Goal: Information Seeking & Learning: Learn about a topic

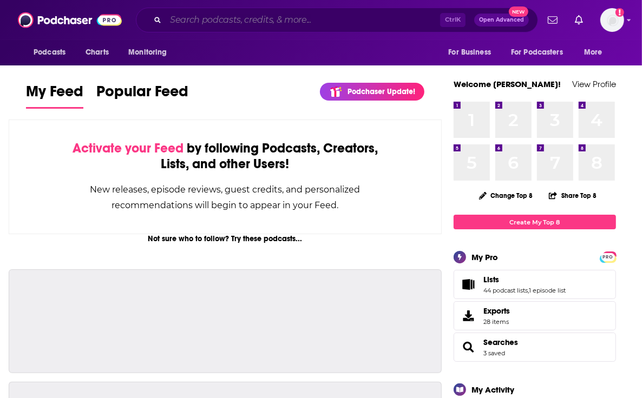
click at [214, 22] on input "Search podcasts, credits, & more..." at bounding box center [303, 19] width 274 height 17
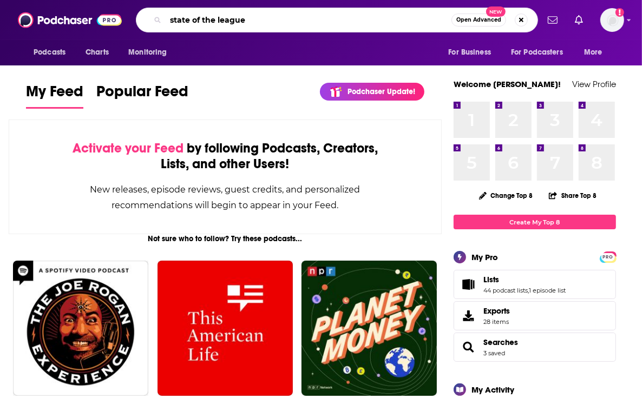
type input "state of the league"
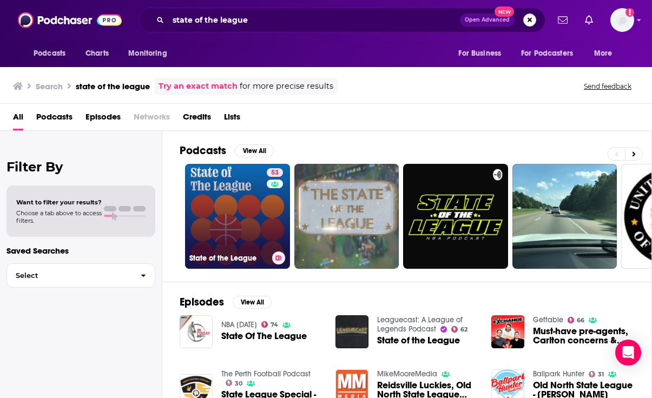
click at [233, 211] on link "53 State of the League" at bounding box center [237, 216] width 105 height 105
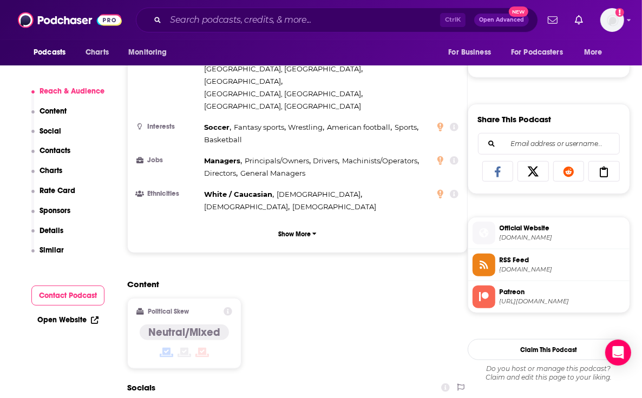
scroll to position [879, 0]
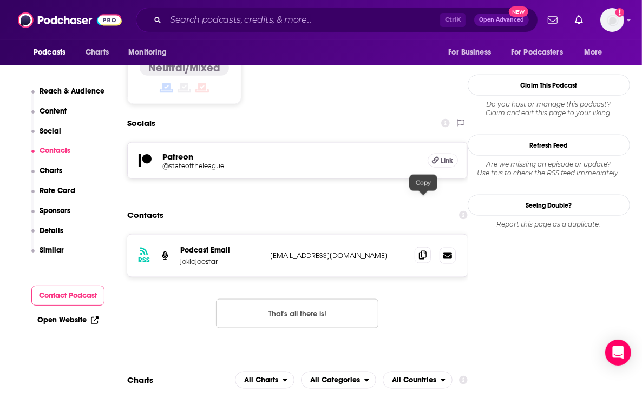
click at [418, 247] on span at bounding box center [423, 255] width 16 height 16
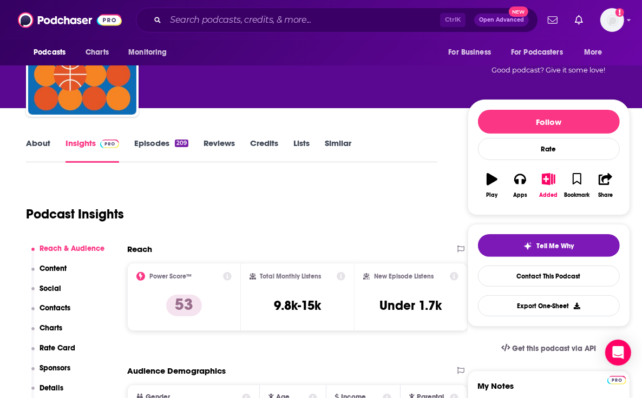
scroll to position [68, 0]
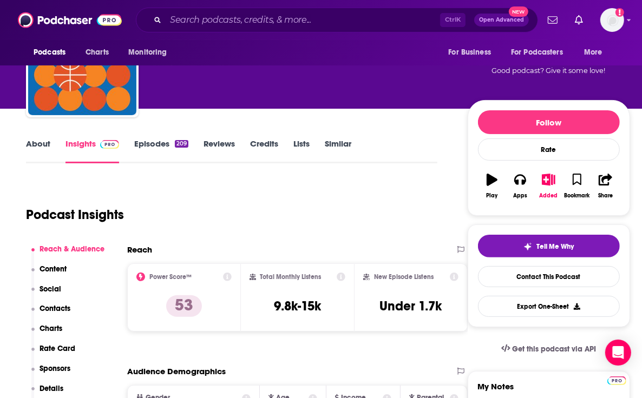
click at [32, 153] on link "About" at bounding box center [38, 151] width 24 height 25
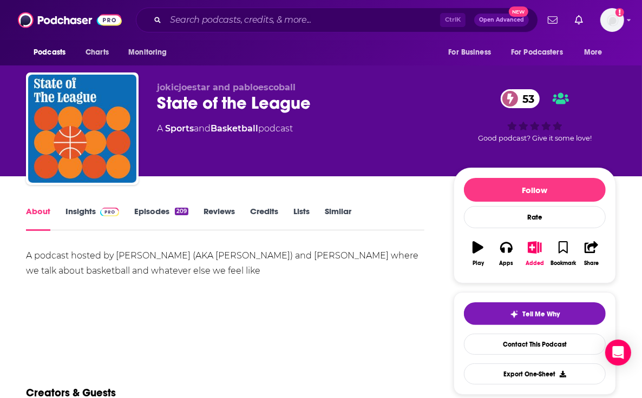
click at [445, 37] on div "Podcasts Charts Monitoring Ctrl K Open Advanced New For Business For Podcasters…" at bounding box center [321, 20] width 642 height 40
click at [199, 22] on input "Search podcasts, credits, & more..." at bounding box center [303, 19] width 274 height 17
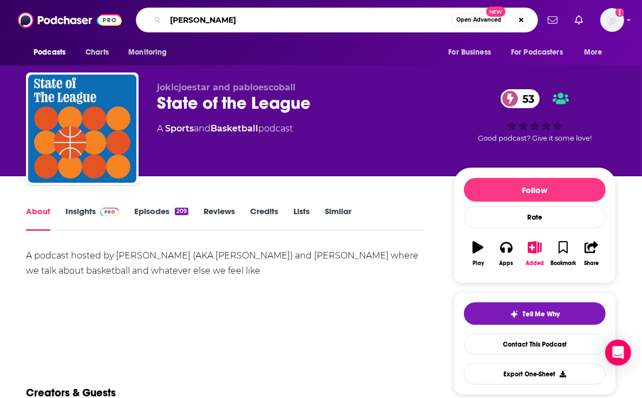
type input "[PERSON_NAME]"
